Goal: Task Accomplishment & Management: Use online tool/utility

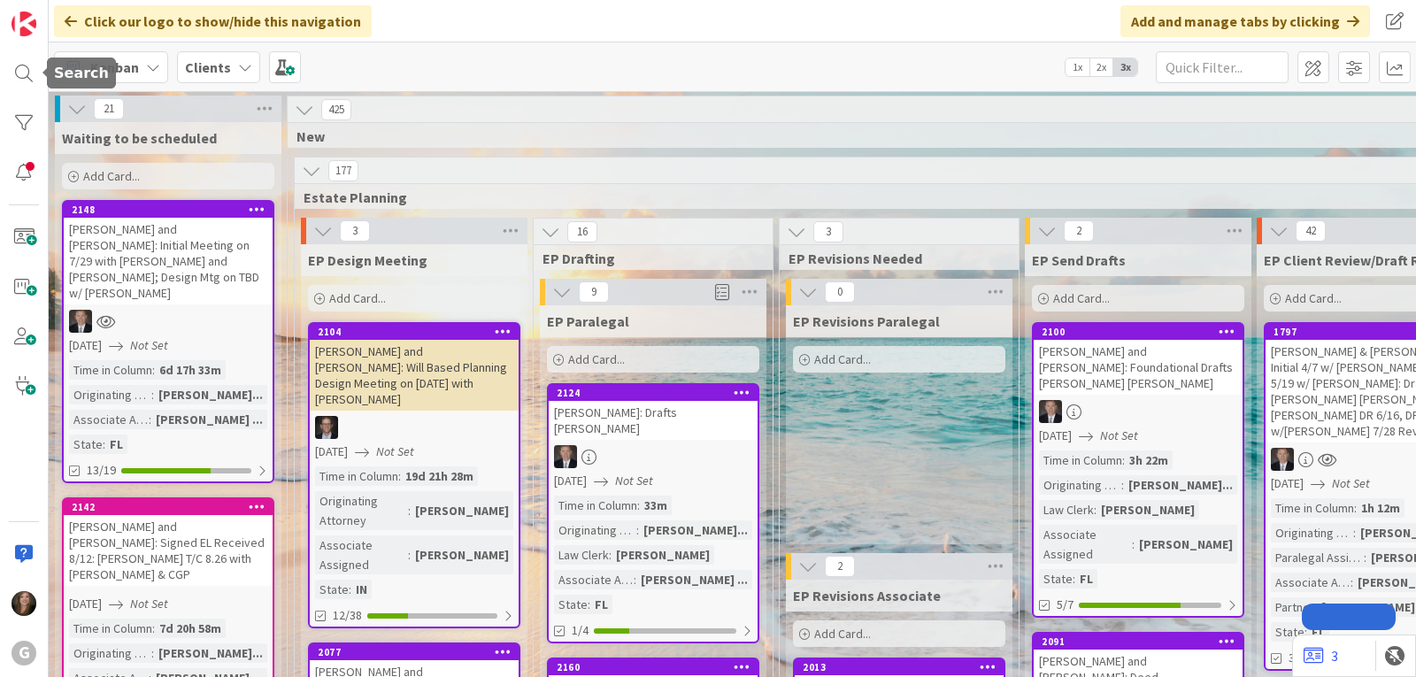
click at [21, 73] on div at bounding box center [23, 73] width 35 height 35
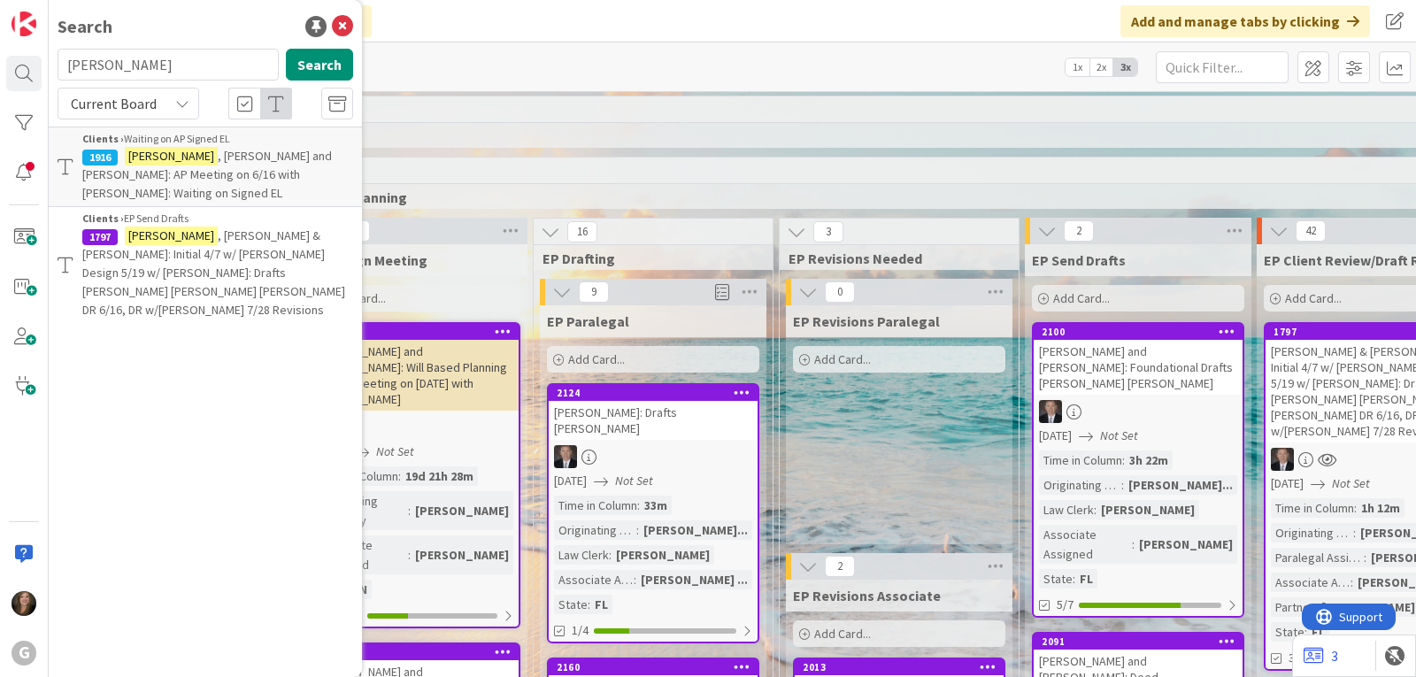
drag, startPoint x: 132, startPoint y: 64, endPoint x: 61, endPoint y: 59, distance: 70.9
click at [61, 59] on input "[PERSON_NAME]" at bounding box center [168, 65] width 221 height 32
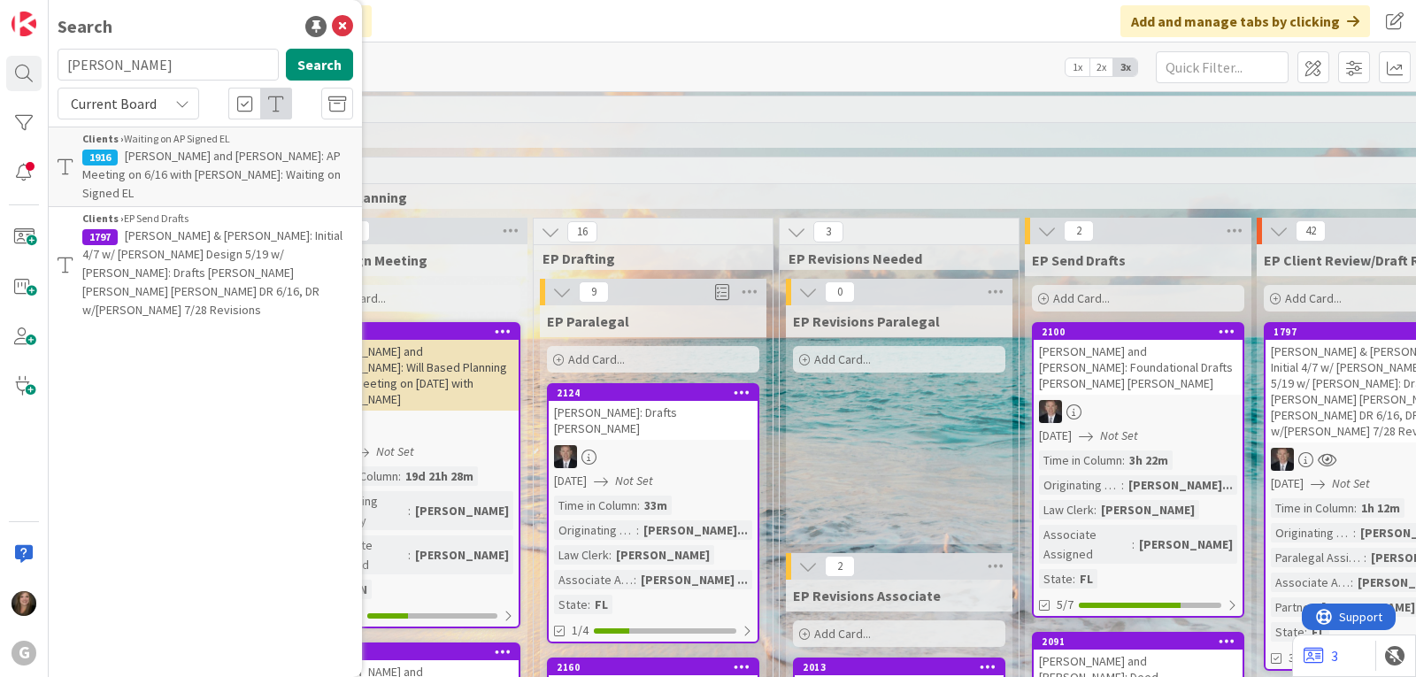
type input "[PERSON_NAME]"
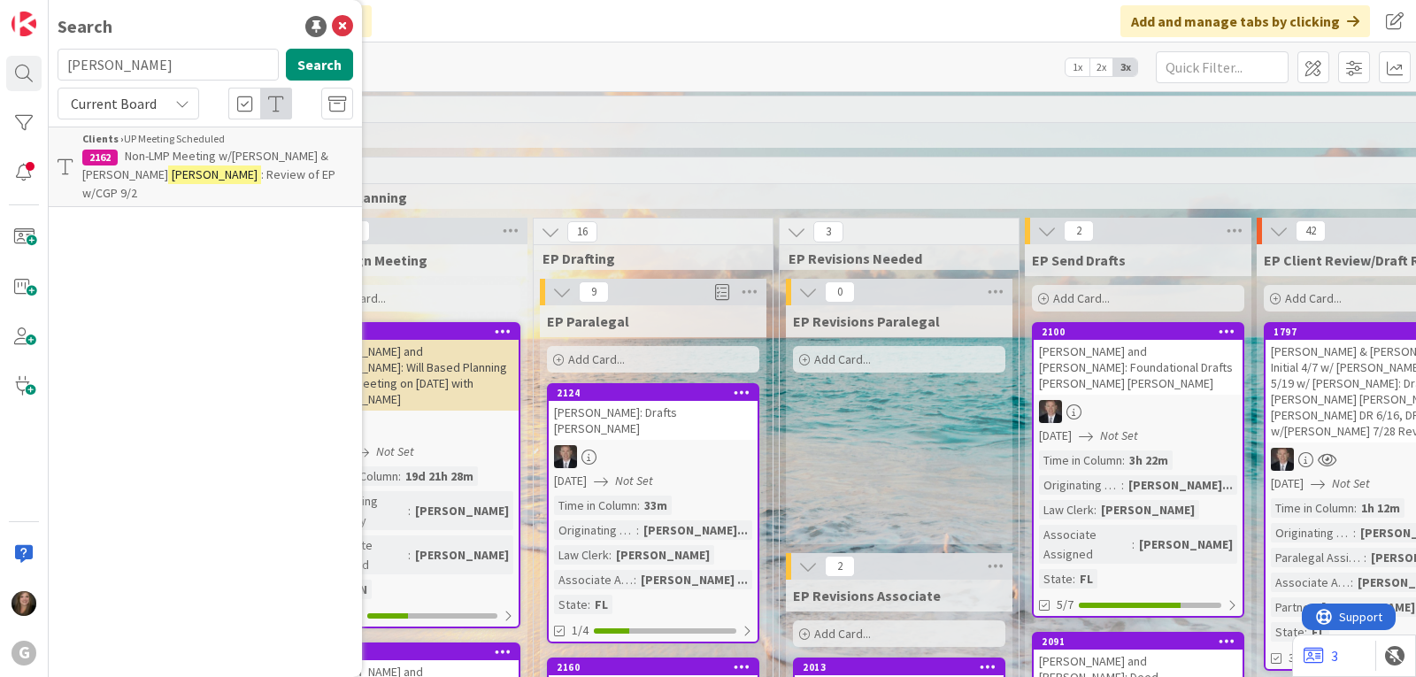
click at [152, 152] on span "Non-LMP Meeting w/[PERSON_NAME] & [PERSON_NAME]" at bounding box center [205, 165] width 246 height 35
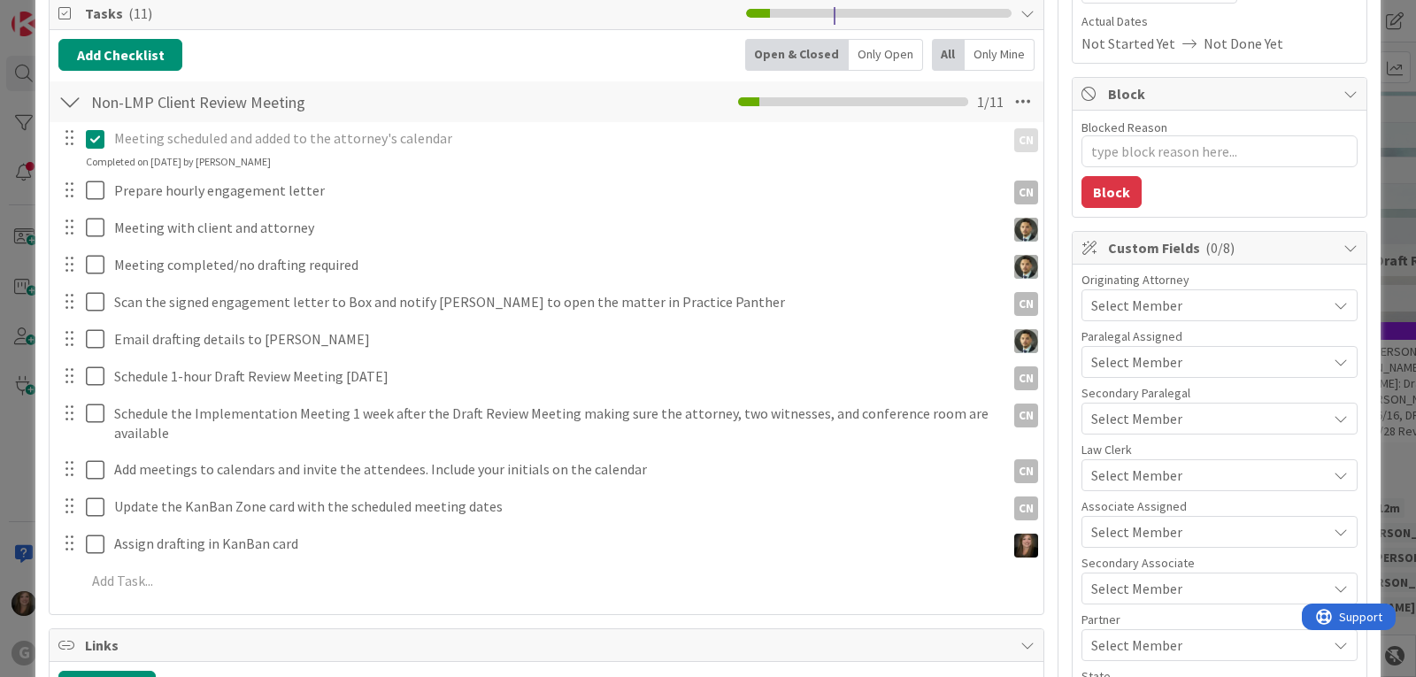
scroll to position [177, 0]
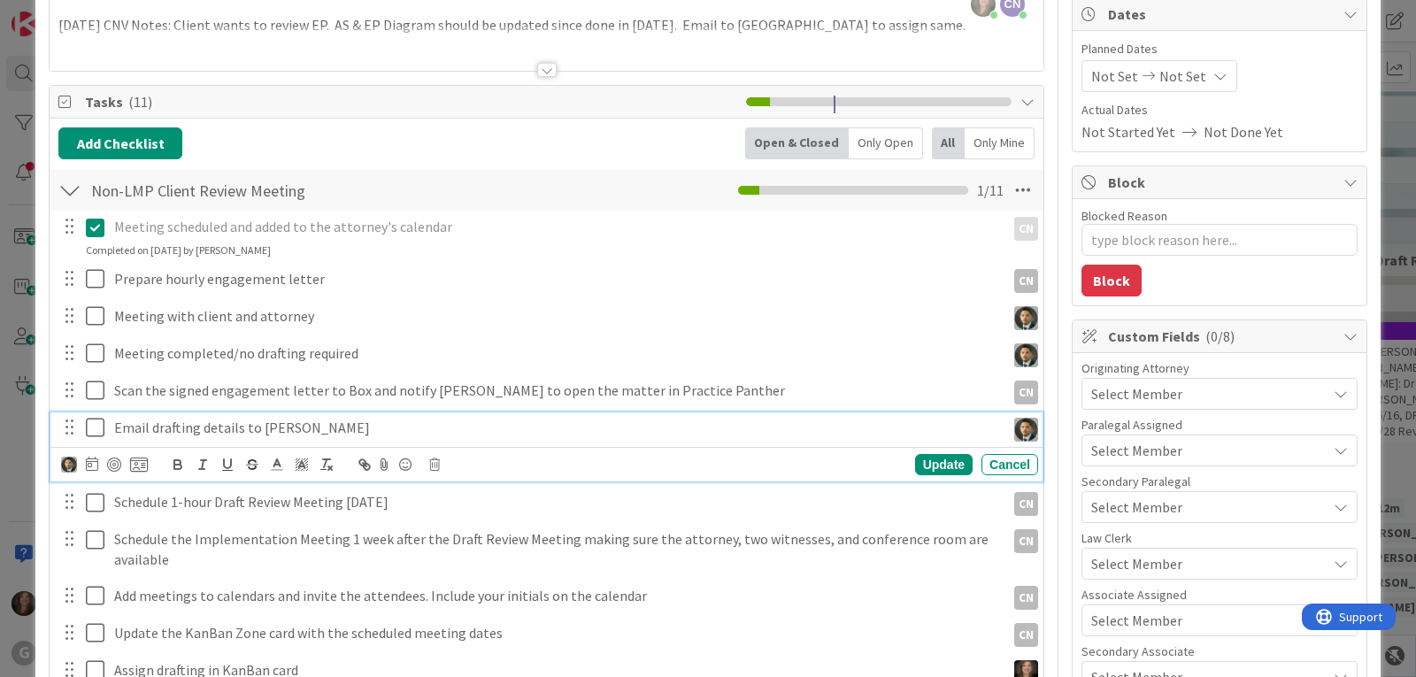
click at [203, 426] on p "Email drafting details to [PERSON_NAME]" at bounding box center [556, 428] width 884 height 20
type textarea "x"
click at [91, 463] on icon at bounding box center [92, 464] width 12 height 14
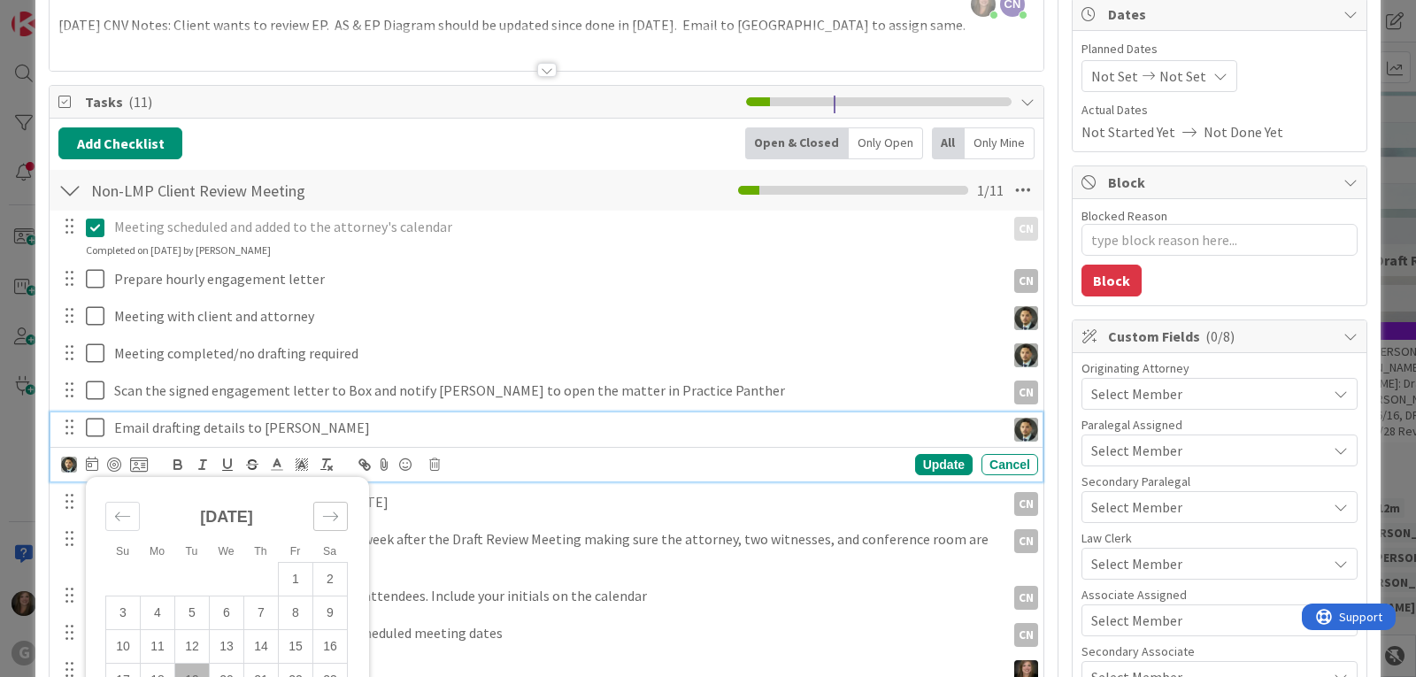
click at [326, 518] on icon "Move forward to switch to the next month." at bounding box center [330, 516] width 17 height 17
click at [183, 571] on td "2" at bounding box center [192, 580] width 35 height 34
type input "[DATE]"
type textarea "x"
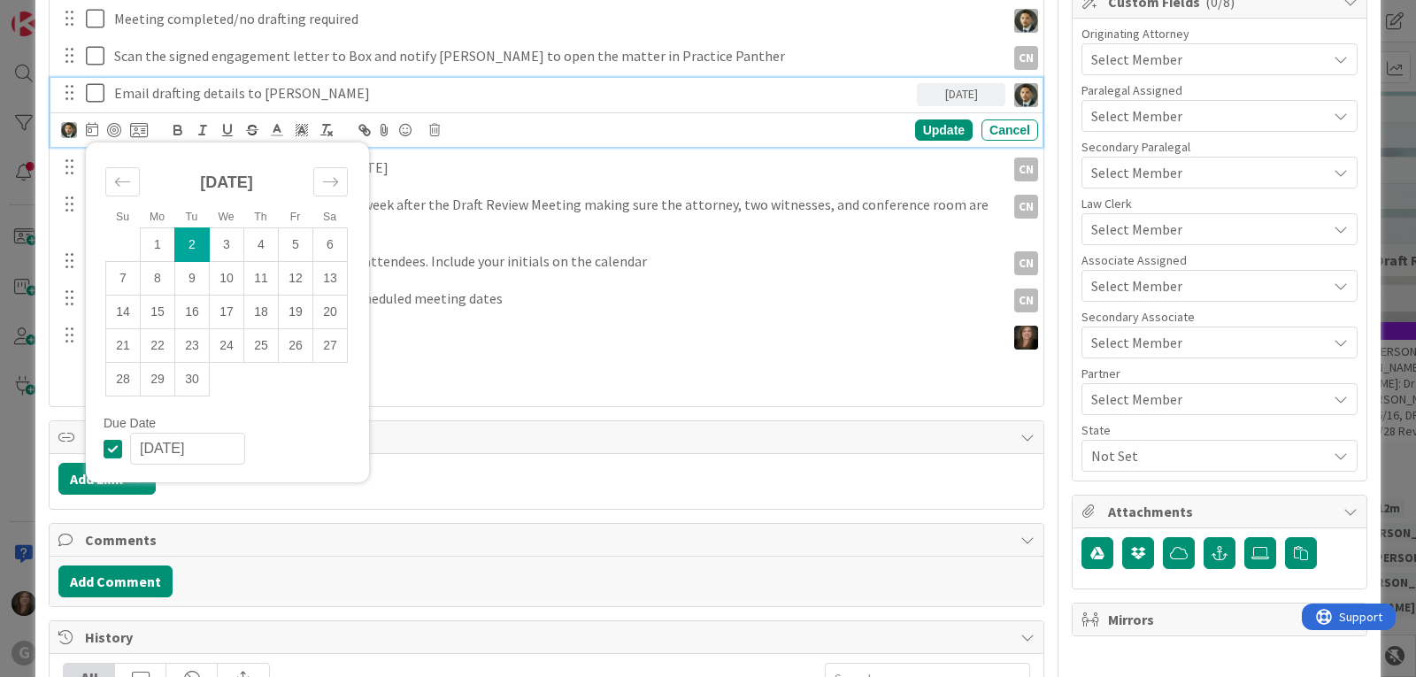
scroll to position [531, 0]
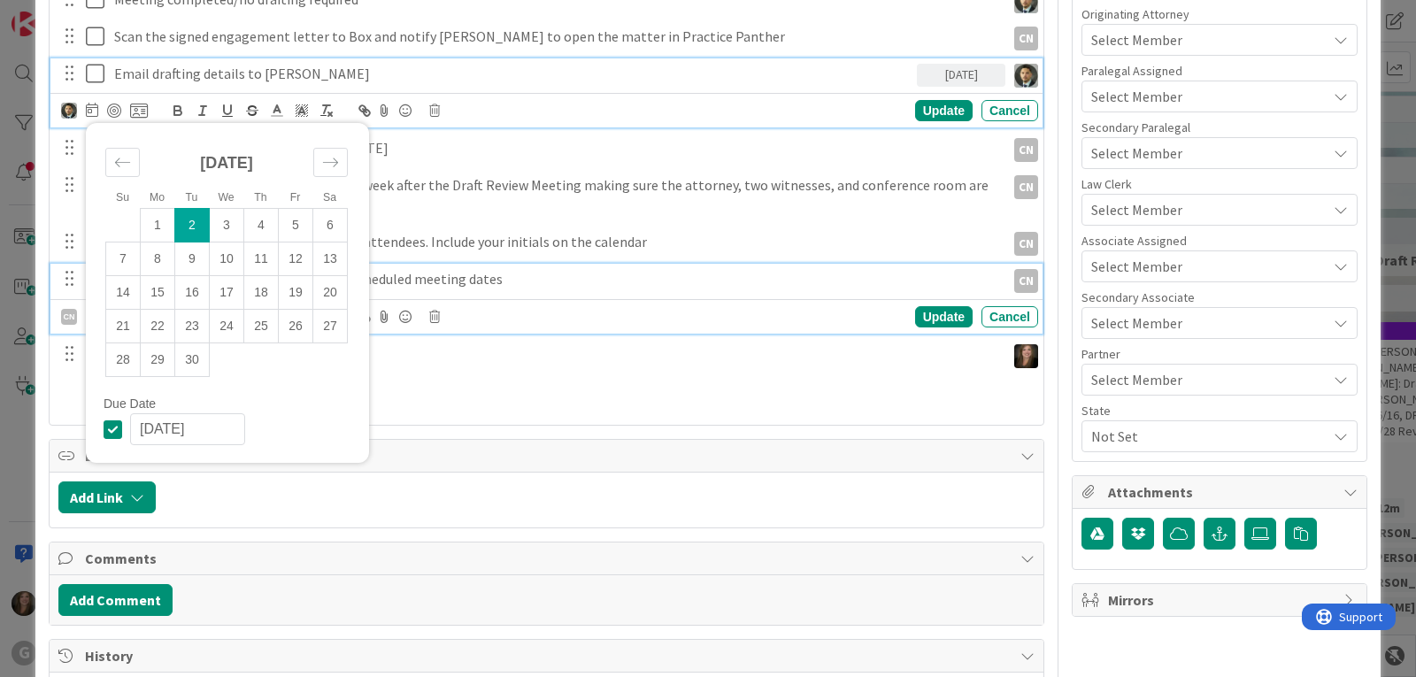
click at [452, 283] on p "Update the KanBan Zone card with the scheduled meeting dates" at bounding box center [556, 279] width 884 height 20
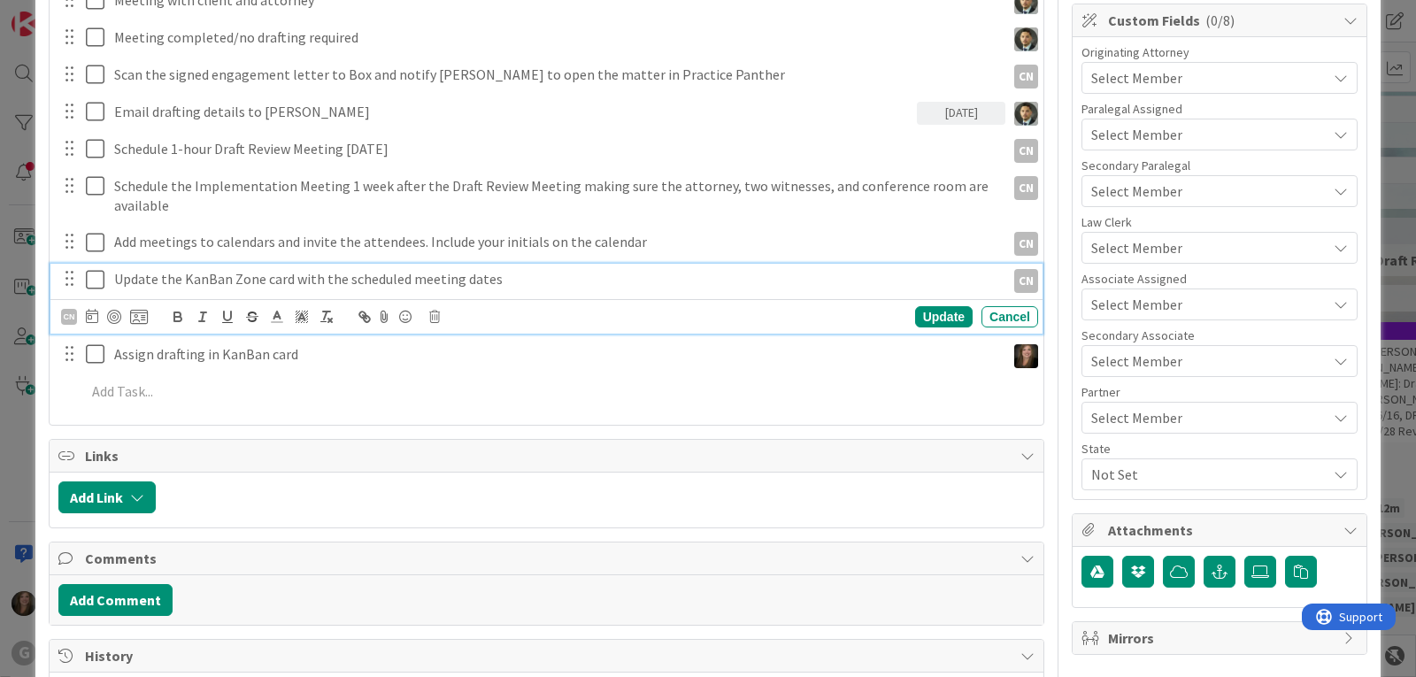
click at [88, 315] on icon at bounding box center [92, 316] width 12 height 14
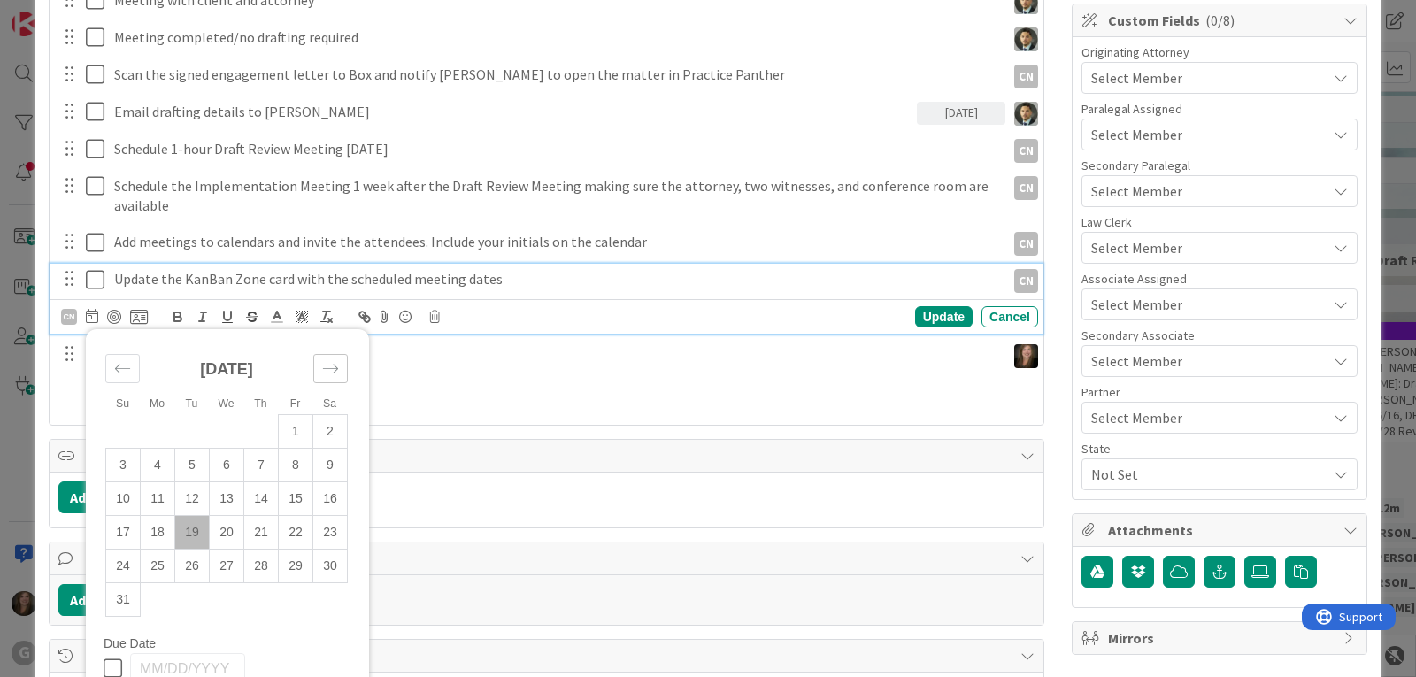
click at [330, 365] on icon "Move forward to switch to the next month." at bounding box center [330, 368] width 17 height 17
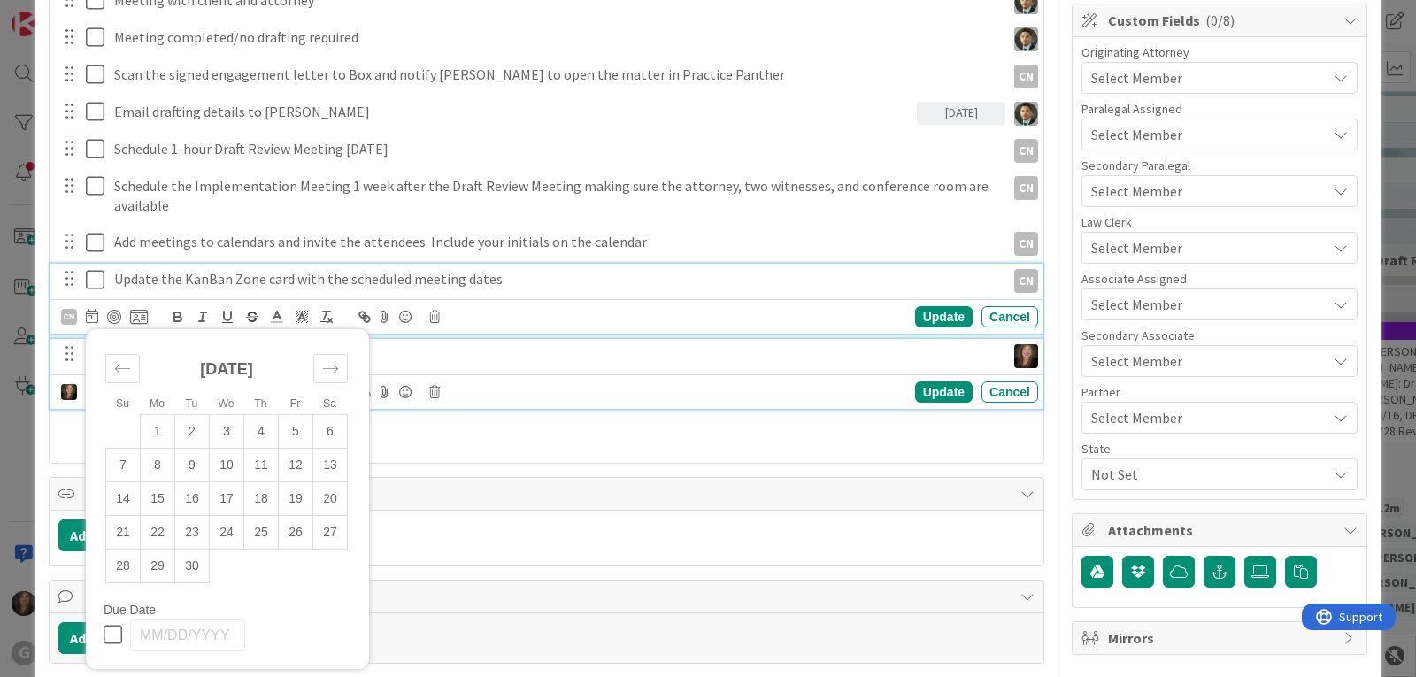
click at [542, 346] on p "Assign drafting in KanBan card" at bounding box center [556, 354] width 884 height 20
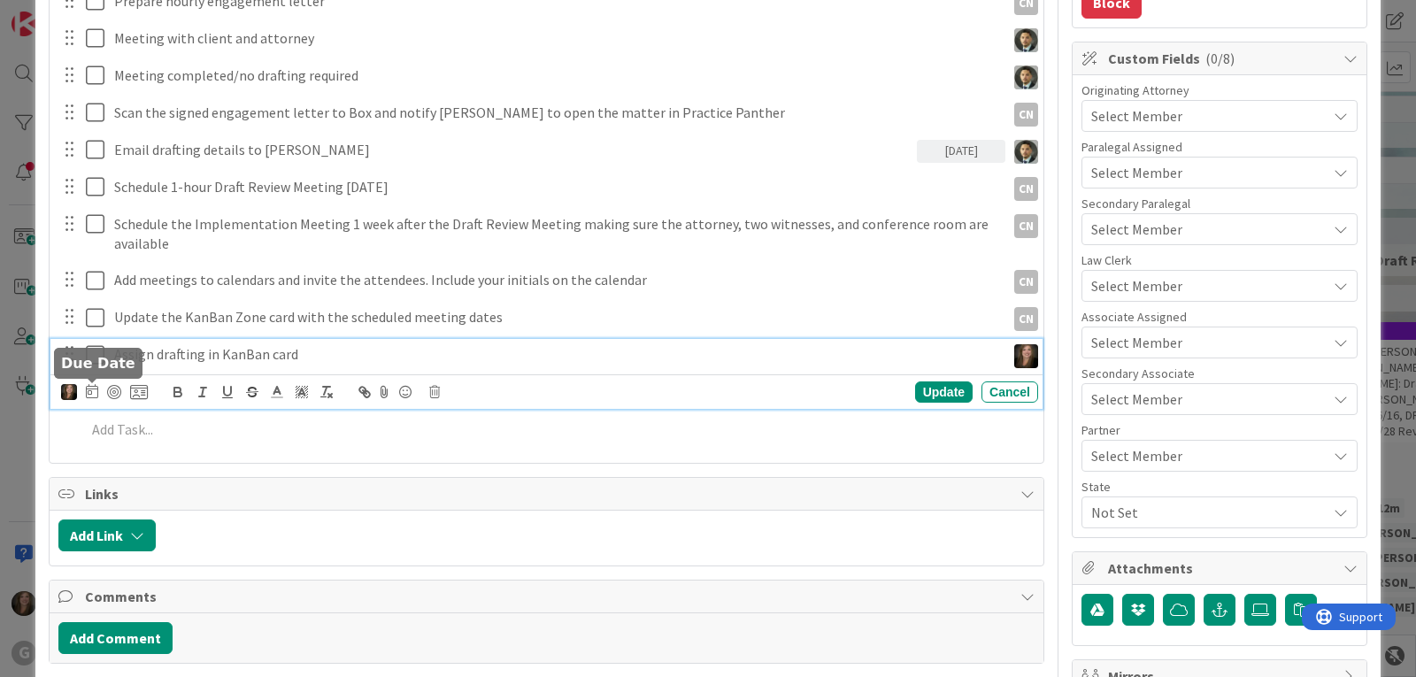
click at [89, 389] on icon at bounding box center [92, 391] width 12 height 14
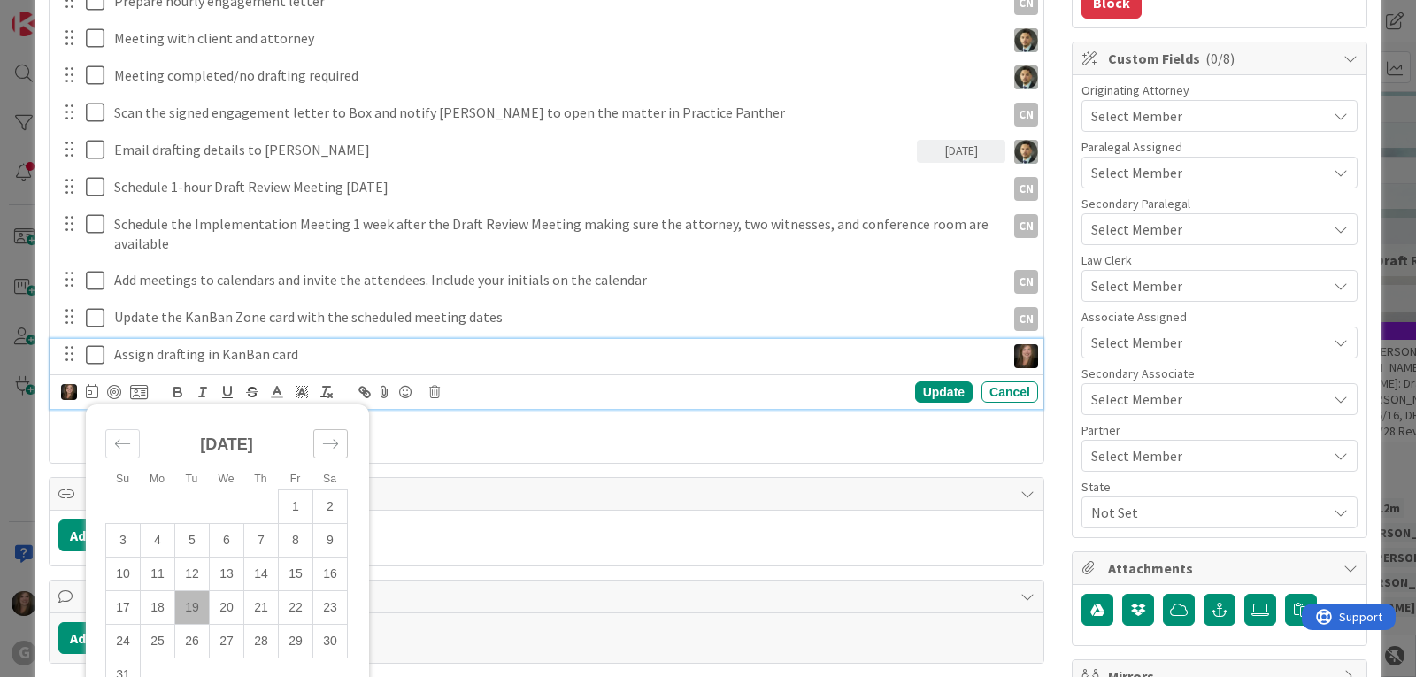
click at [323, 446] on icon "Move forward to switch to the next month." at bounding box center [330, 443] width 17 height 17
click at [193, 505] on td "2" at bounding box center [192, 506] width 35 height 34
type input "[DATE]"
click at [925, 393] on div "Update" at bounding box center [944, 391] width 58 height 21
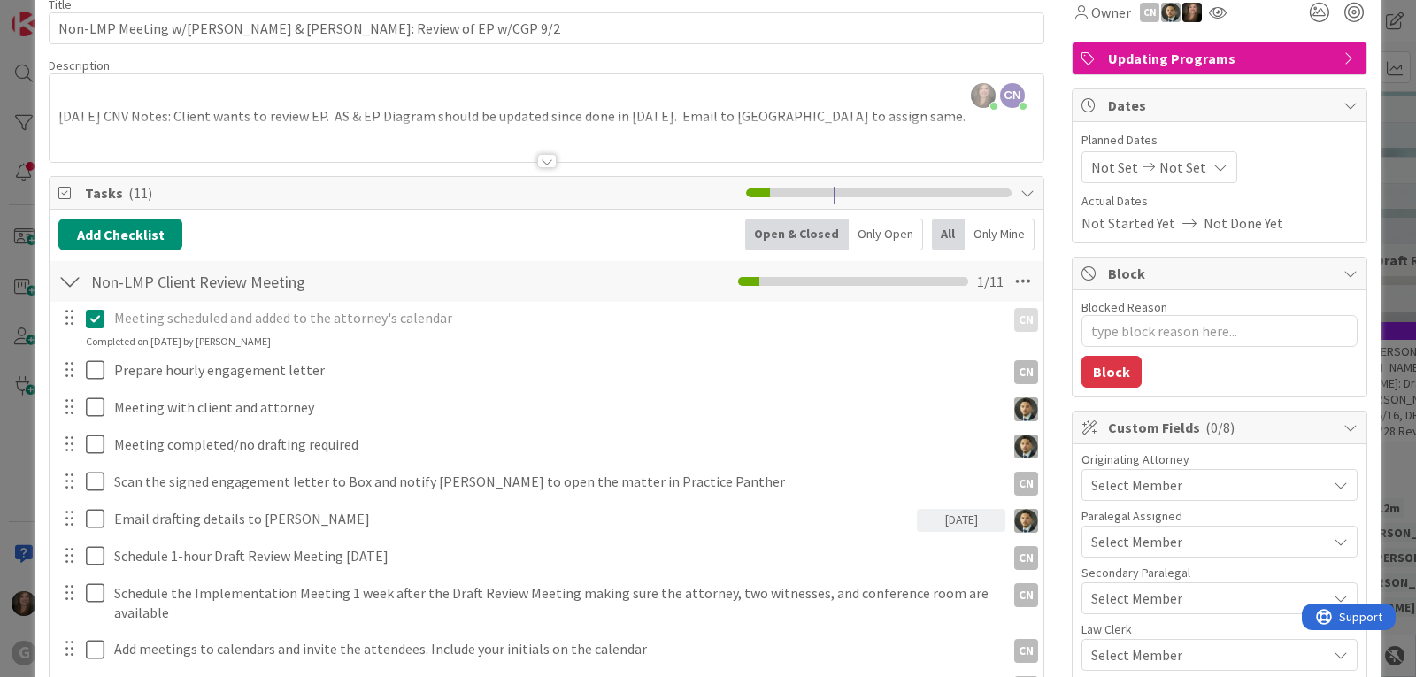
scroll to position [0, 0]
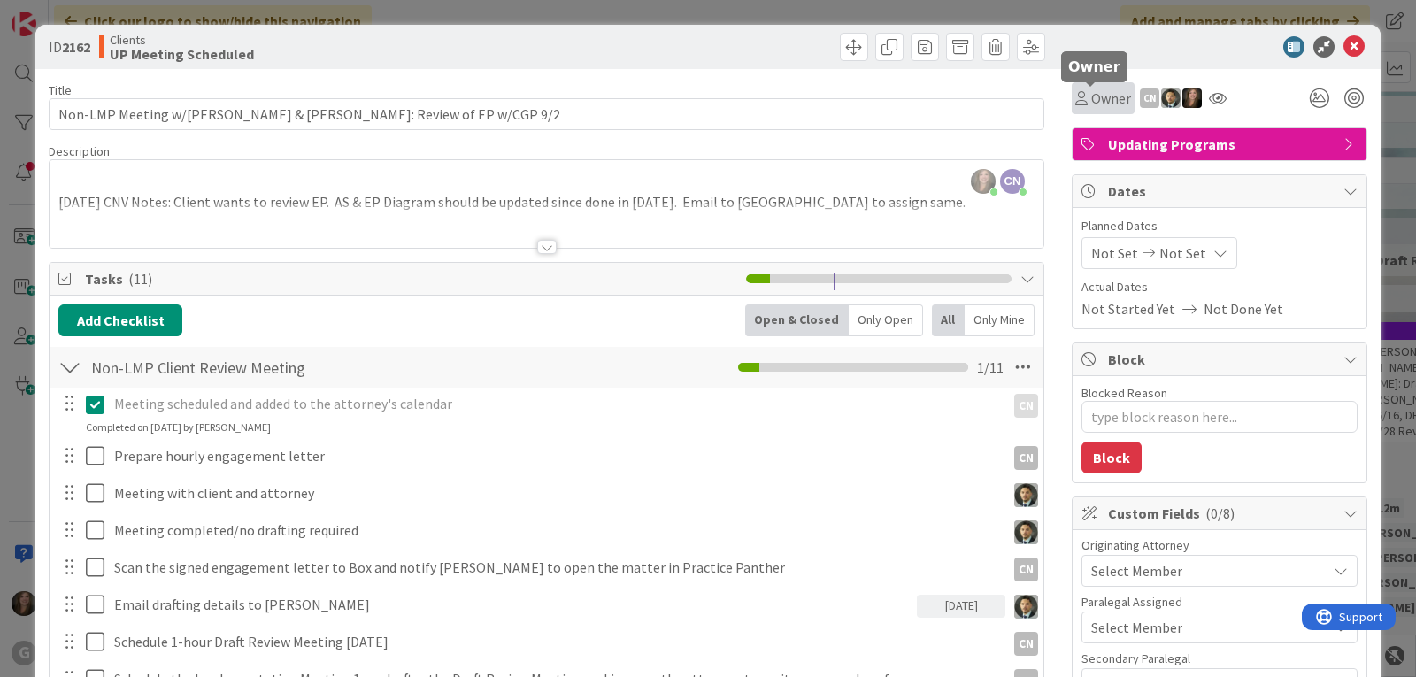
click at [1091, 95] on span "Owner" at bounding box center [1111, 98] width 40 height 21
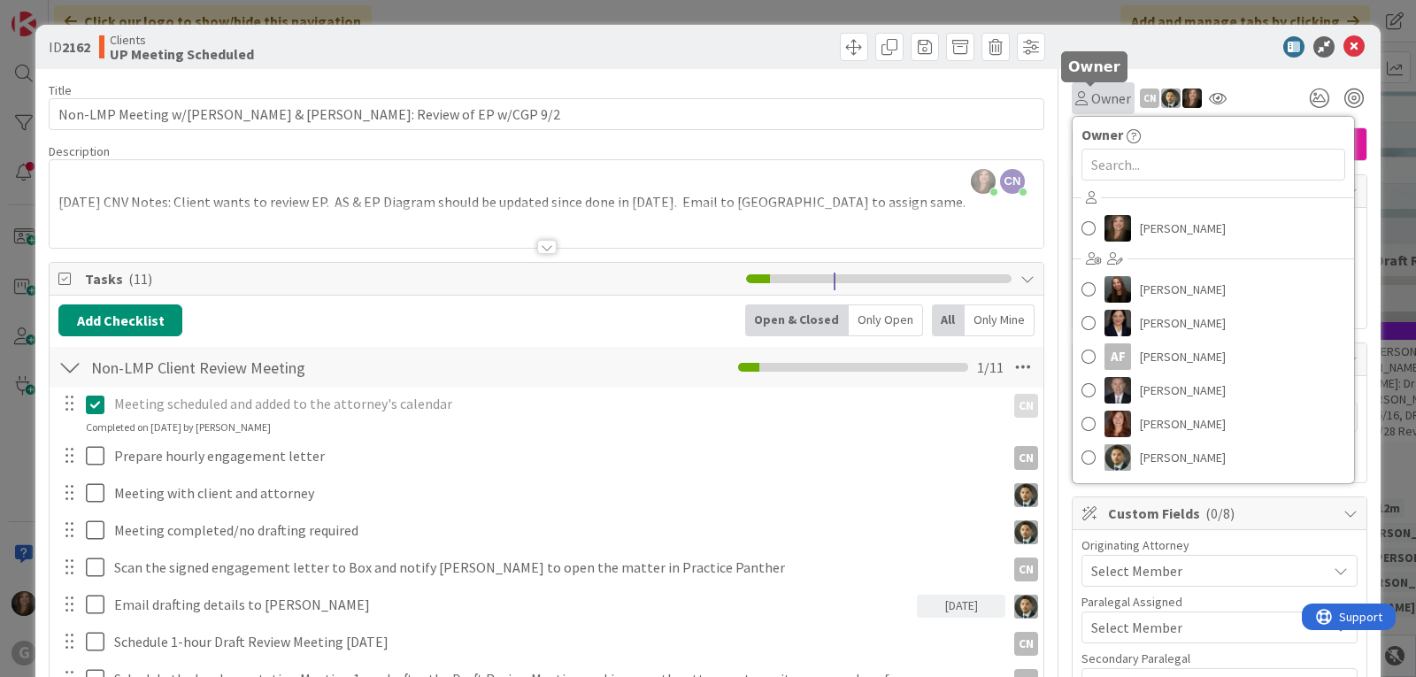
type textarea "x"
click at [1107, 60] on div "ID 2162 Clients UP Meeting Scheduled" at bounding box center [707, 47] width 1345 height 44
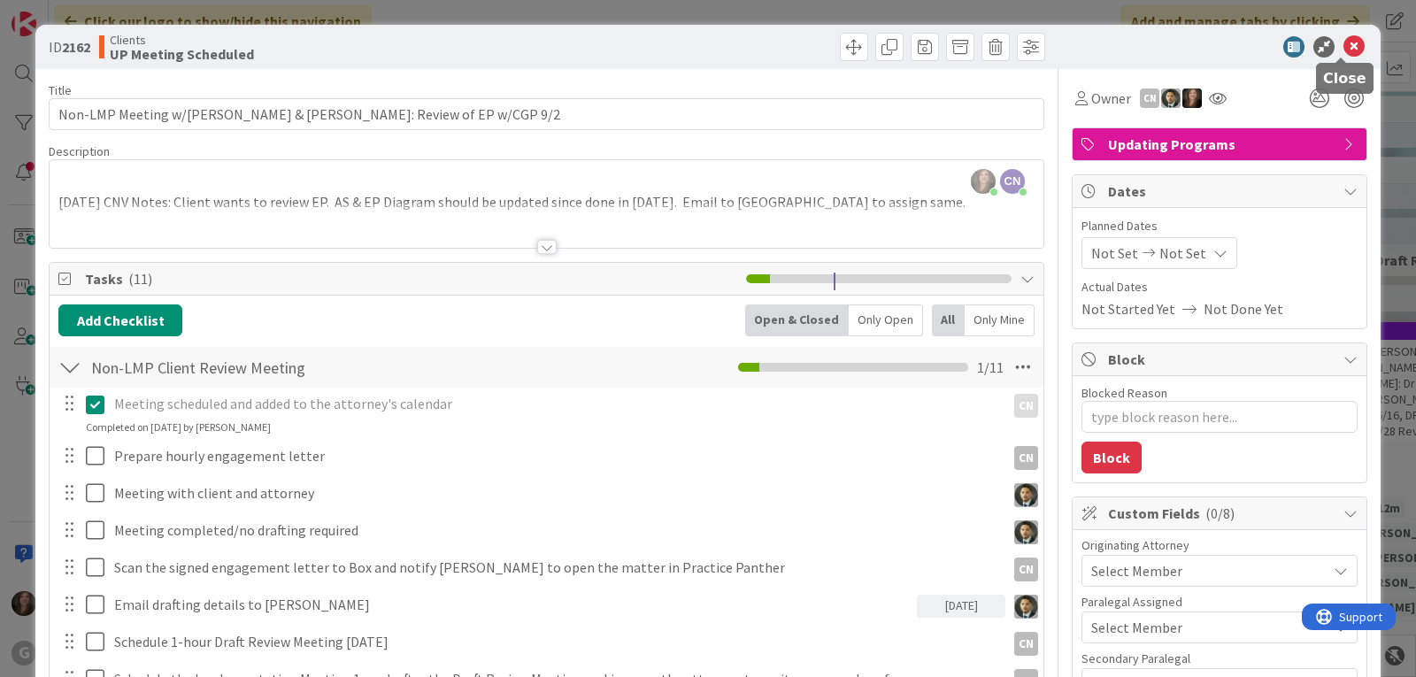
click at [1343, 49] on icon at bounding box center [1353, 46] width 21 height 21
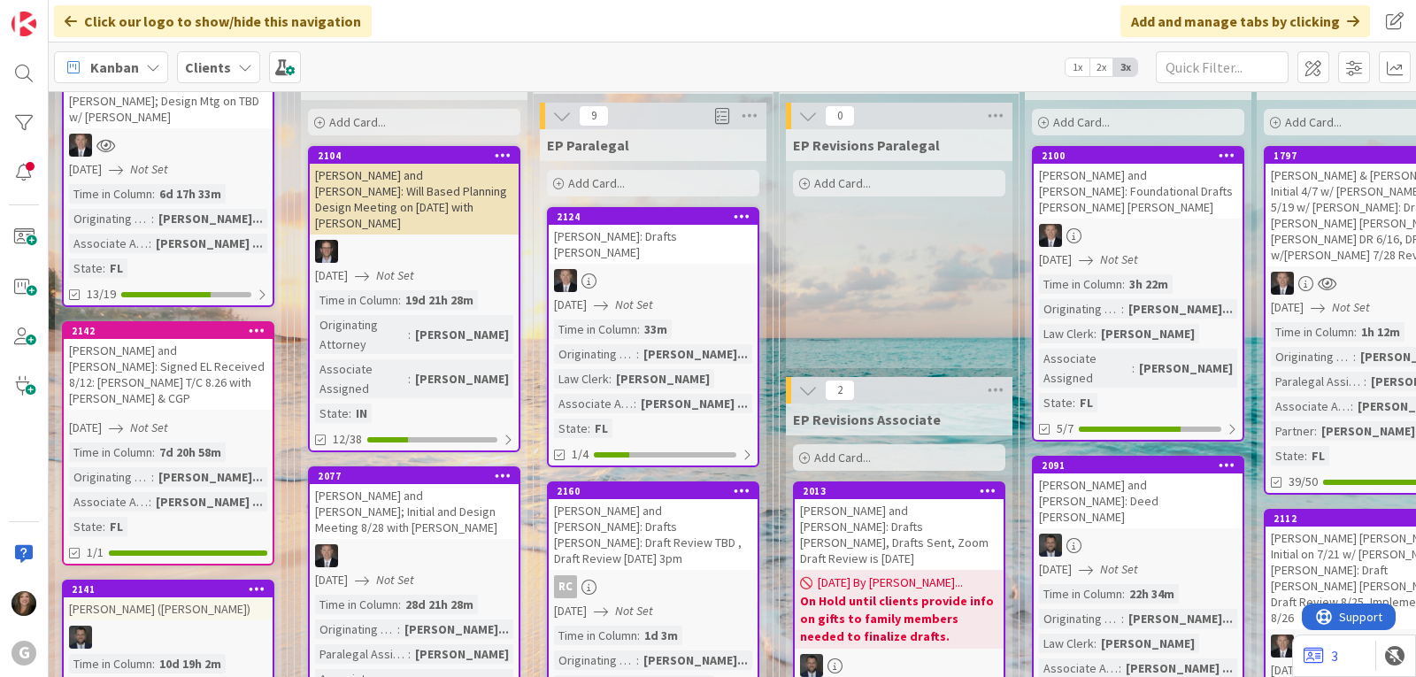
scroll to position [177, 0]
